Goal: Task Accomplishment & Management: Use online tool/utility

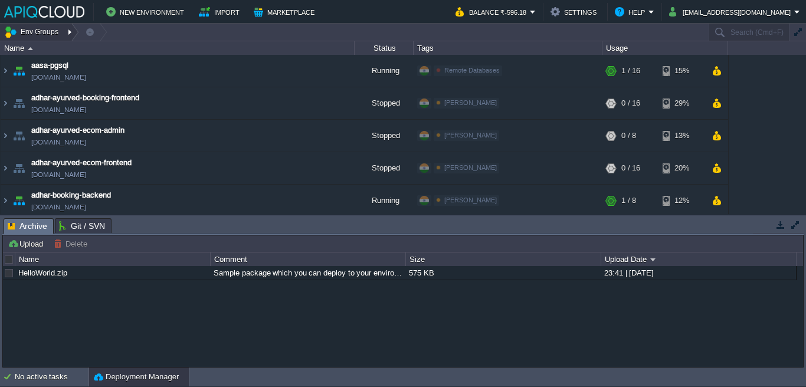
click at [71, 31] on div at bounding box center [71, 32] width 16 height 17
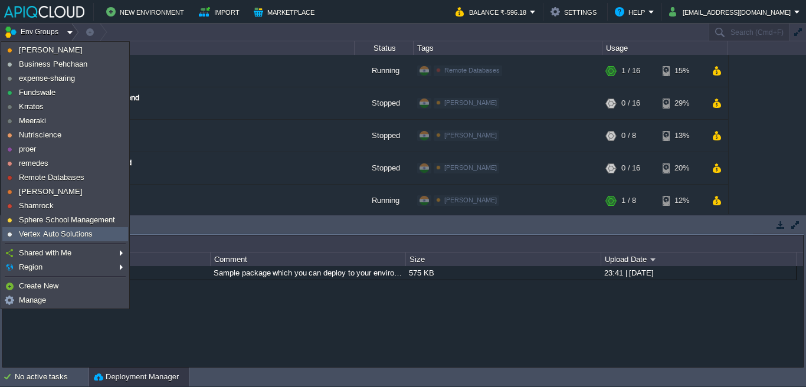
click at [41, 234] on span "Vertex Auto Solutions" at bounding box center [56, 233] width 74 height 9
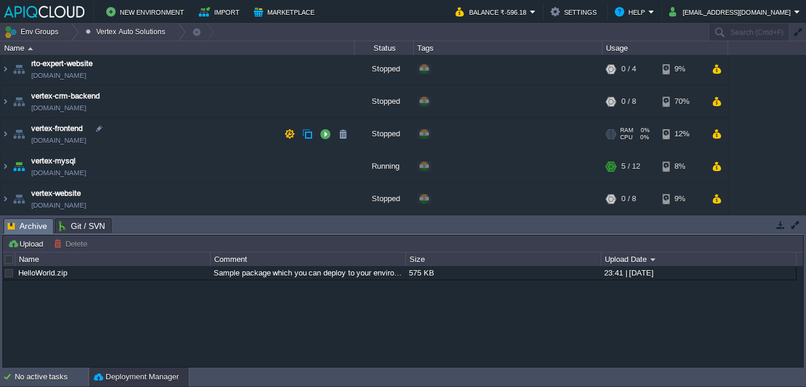
scroll to position [35, 0]
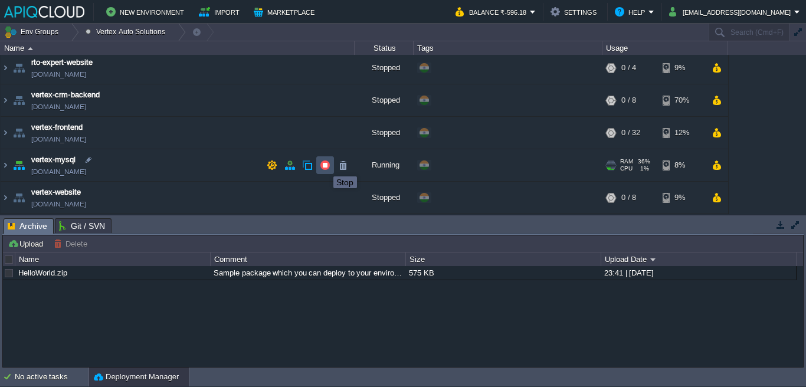
click at [324, 166] on button "button" at bounding box center [325, 165] width 11 height 11
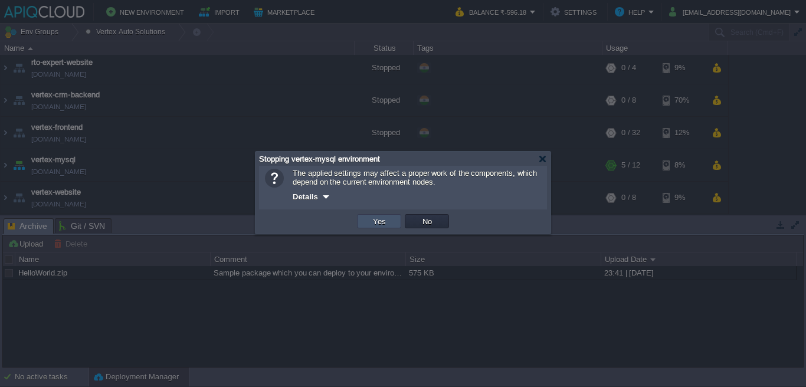
click at [386, 221] on button "Yes" at bounding box center [379, 221] width 20 height 11
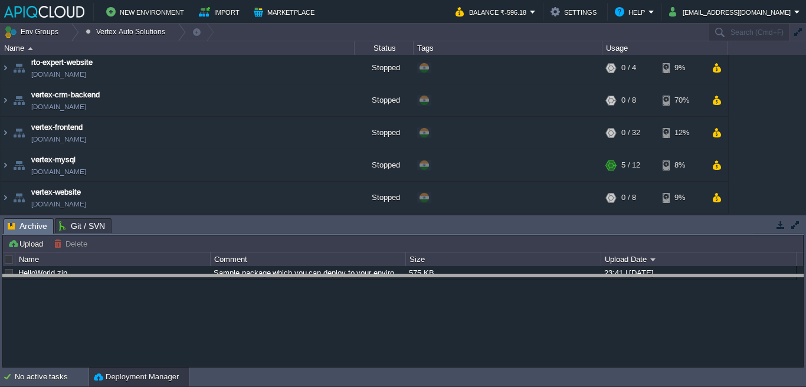
drag, startPoint x: 442, startPoint y: 224, endPoint x: 447, endPoint y: 281, distance: 57.5
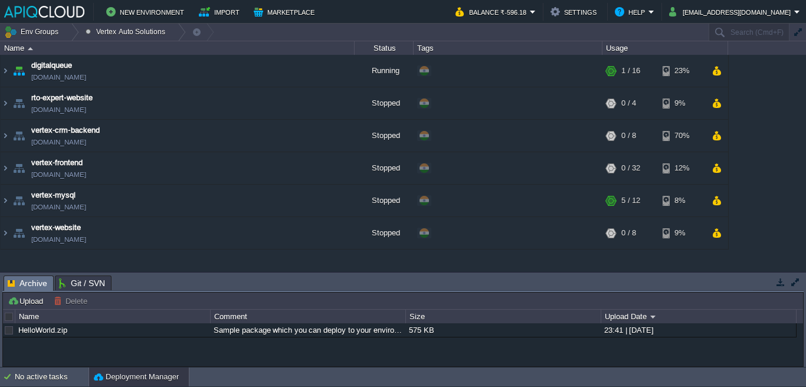
scroll to position [0, 0]
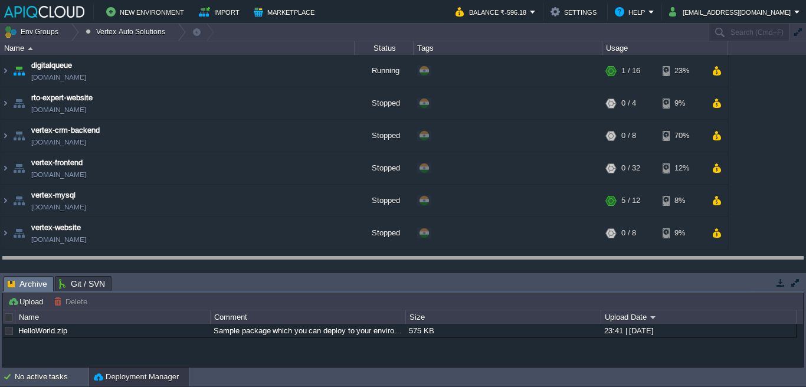
drag, startPoint x: 198, startPoint y: 278, endPoint x: 197, endPoint y: 259, distance: 19.5
click at [197, 259] on body "New Environment Import Marketplace Bonus ₹0.00 Upgrade Account Balance ₹-596.18…" at bounding box center [403, 193] width 806 height 387
